Goal: Transaction & Acquisition: Subscribe to service/newsletter

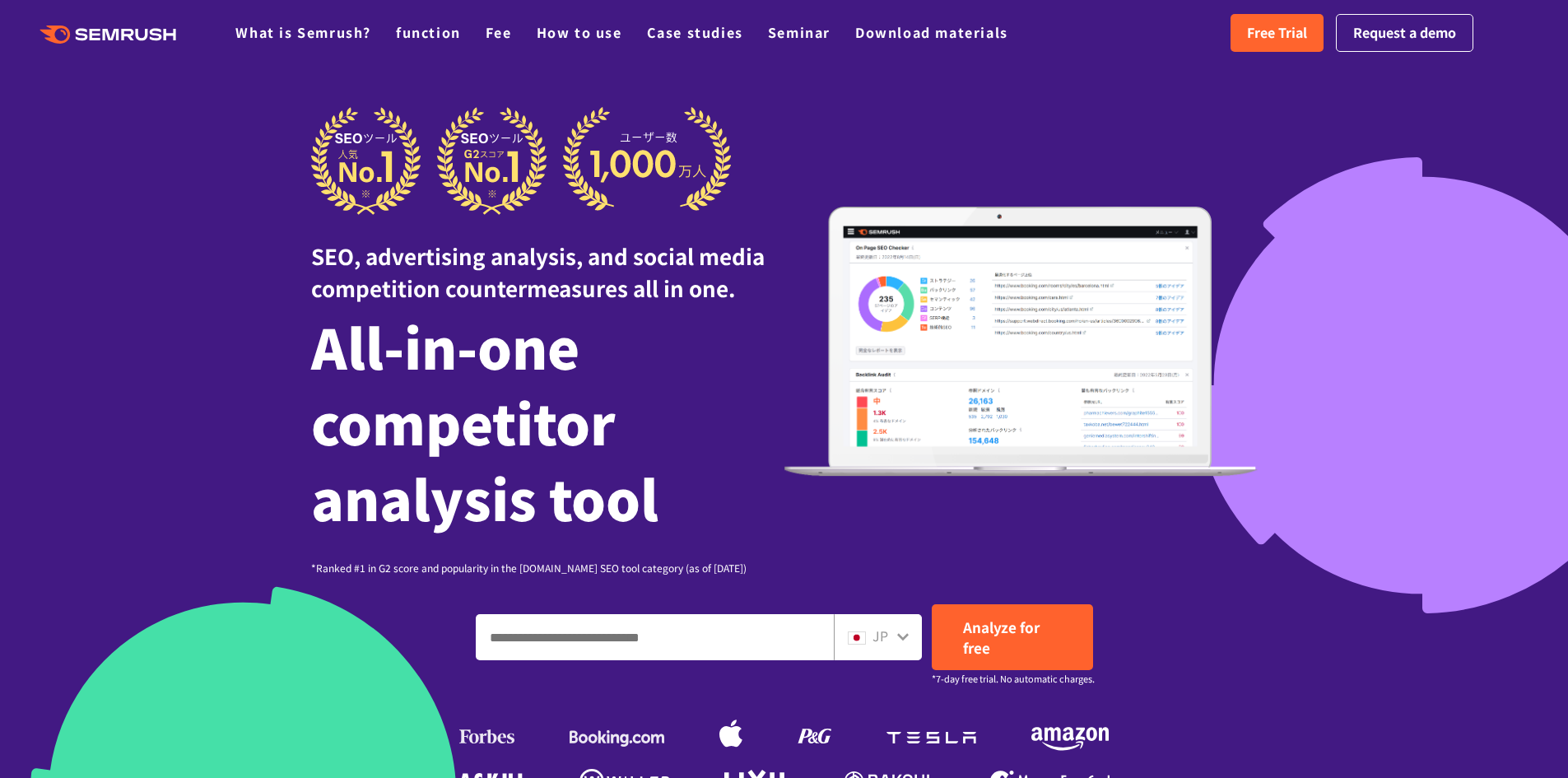
click at [144, 346] on div at bounding box center [784, 523] width 1568 height 1046
click at [1251, 28] on font "Free Trial" at bounding box center [1277, 32] width 60 height 20
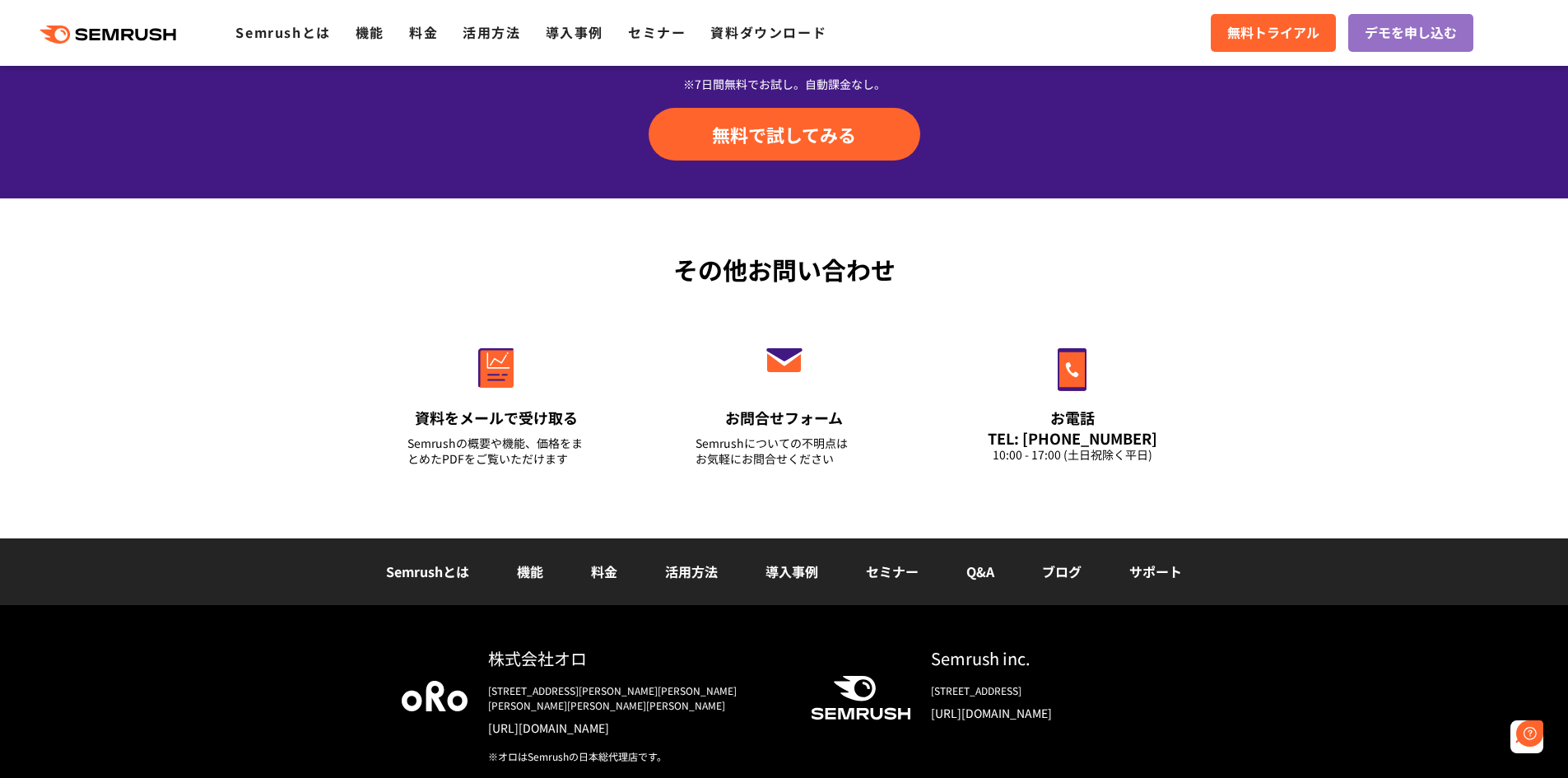
scroll to position [5735, 0]
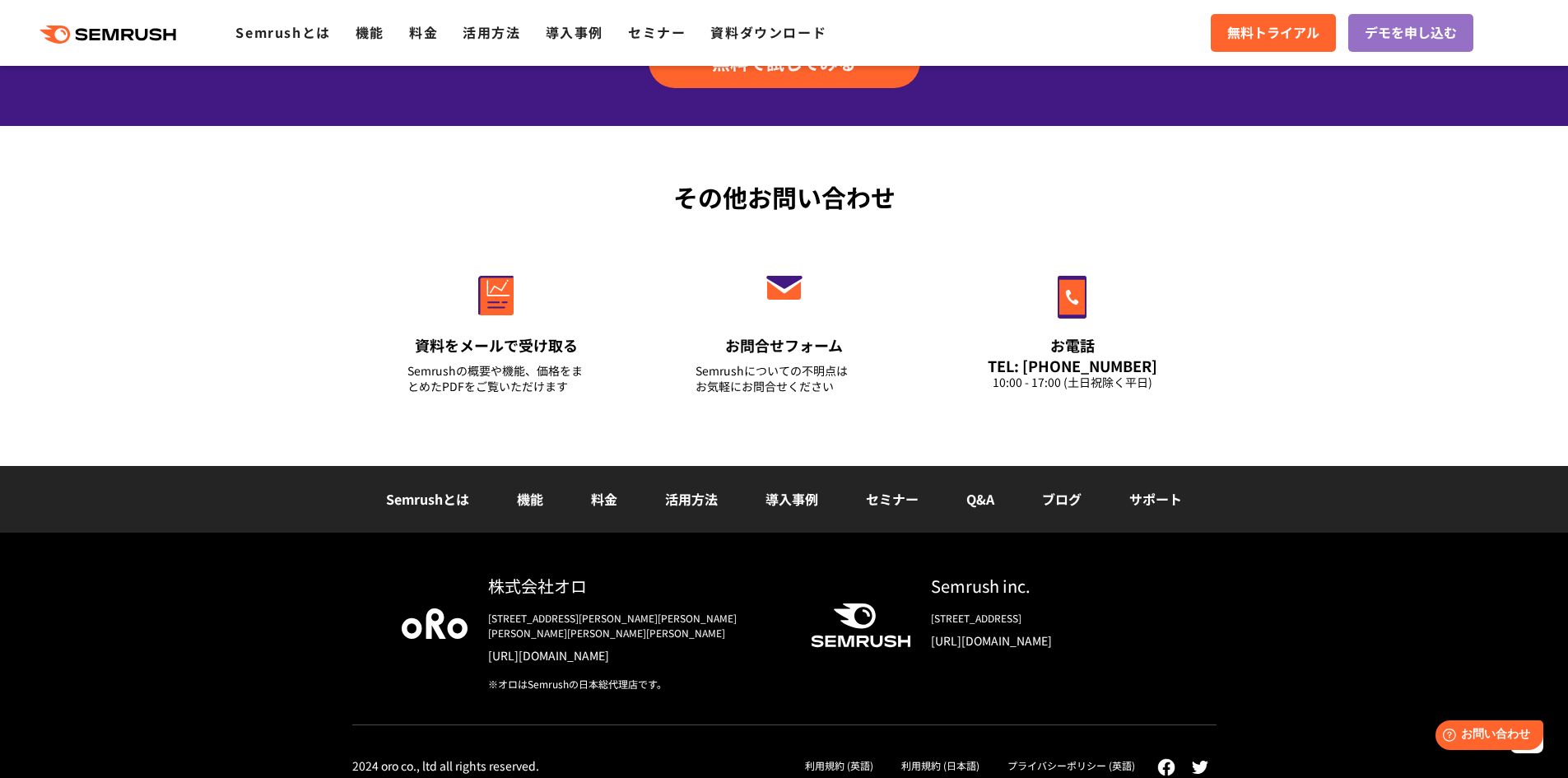
click at [1099, 759] on link "プライバシーポリシー (英語)" at bounding box center [1072, 765] width 128 height 14
